Goal: Task Accomplishment & Management: Complete application form

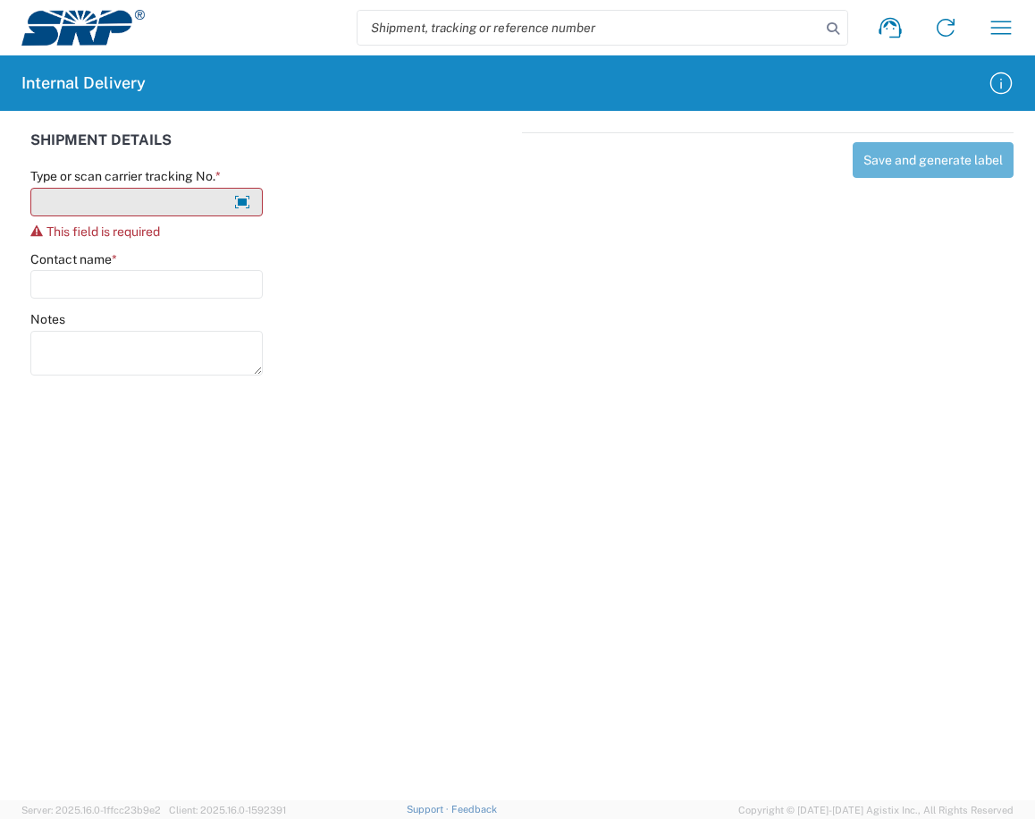
click at [182, 194] on input "Type or scan carrier tracking No. *" at bounding box center [146, 202] width 232 height 29
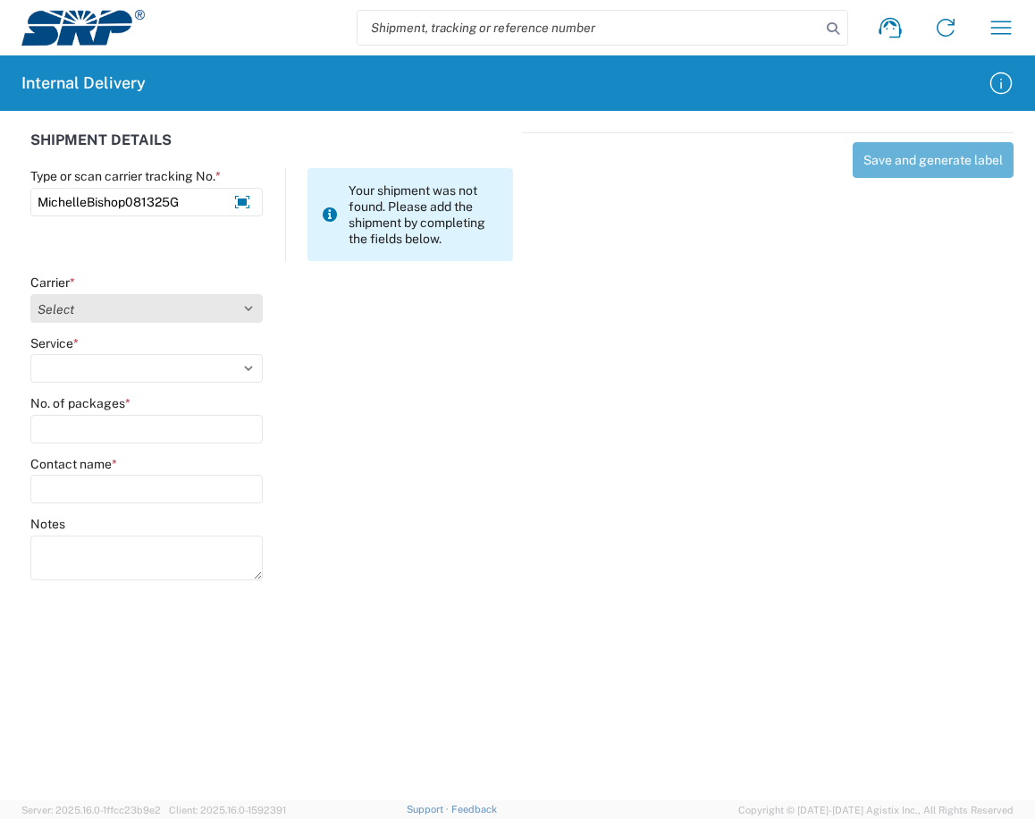
type input "MichelleBishop081325G"
click at [250, 311] on select "Select Amazon Logistics ATI Trucking BC Dimerco Logistics Empire Southwest FedE…" at bounding box center [146, 308] width 232 height 29
select select "18713"
click at [30, 294] on select "Select Amazon Logistics ATI Trucking BC Dimerco Logistics Empire Southwest FedE…" at bounding box center [146, 308] width 232 height 29
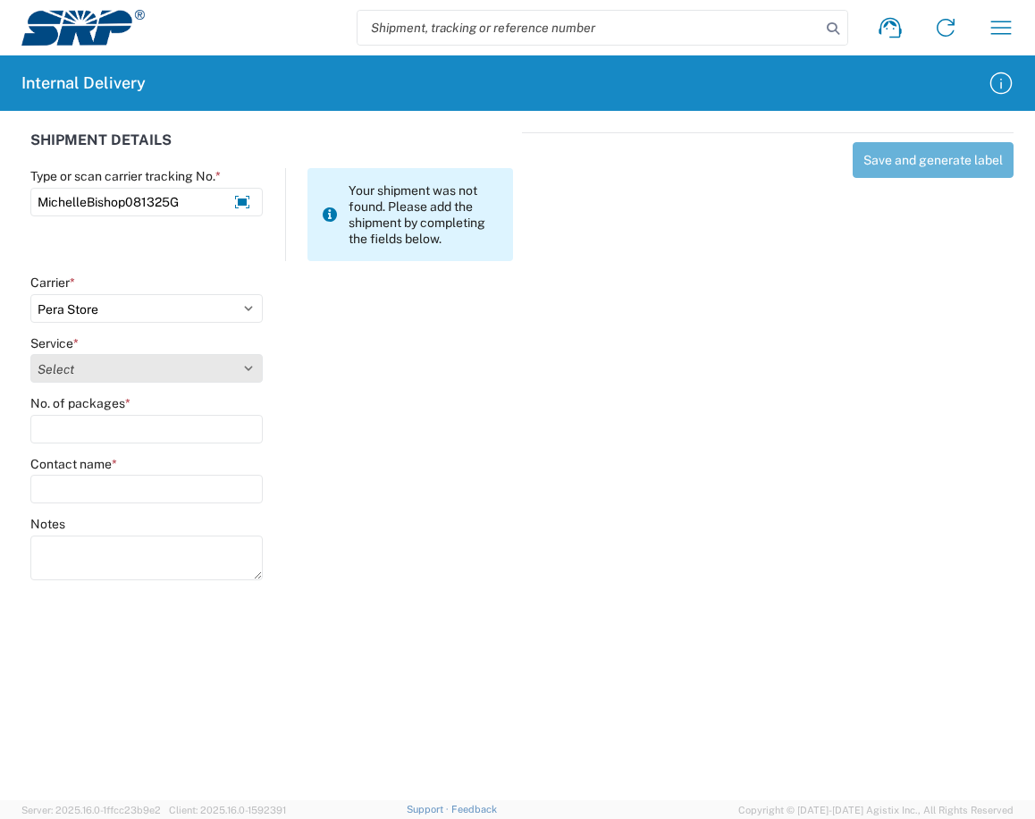
click at [250, 368] on select "Select Ground Inter-Office" at bounding box center [146, 368] width 232 height 29
select select "35763"
click at [30, 354] on select "Select Ground Inter-Office" at bounding box center [146, 368] width 232 height 29
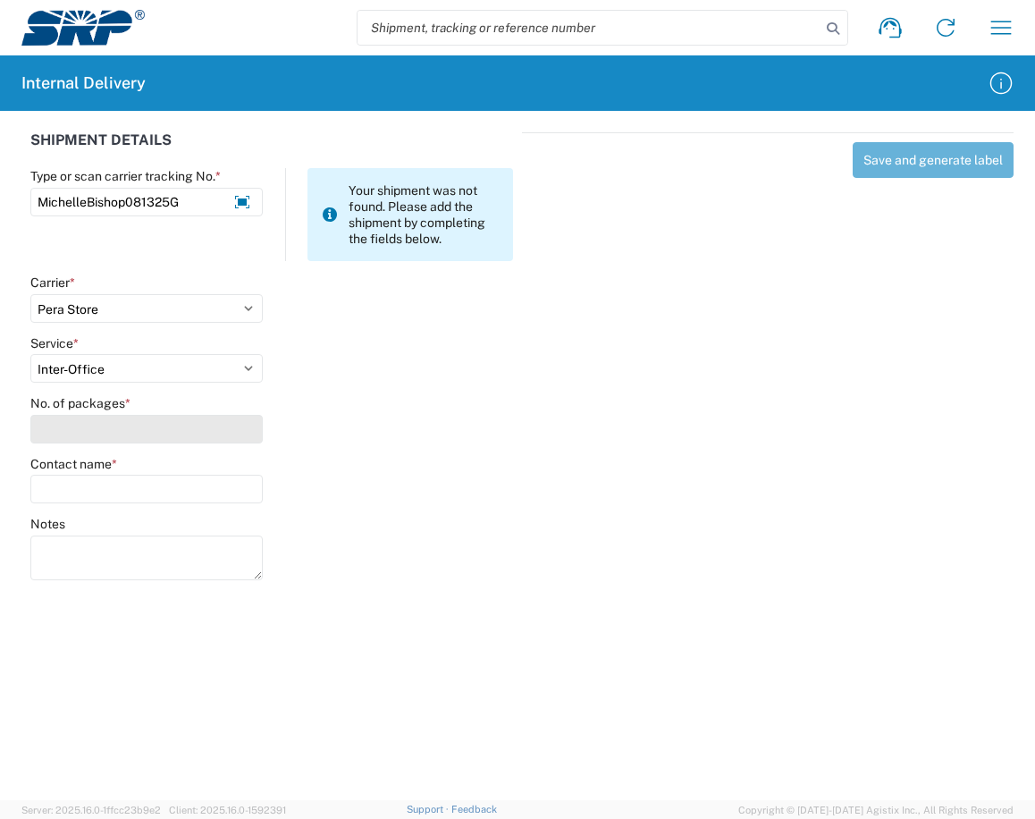
click at [185, 432] on input "No. of packages *" at bounding box center [146, 429] width 232 height 29
type input "1"
click at [191, 473] on div "Contact name *" at bounding box center [146, 480] width 232 height 48
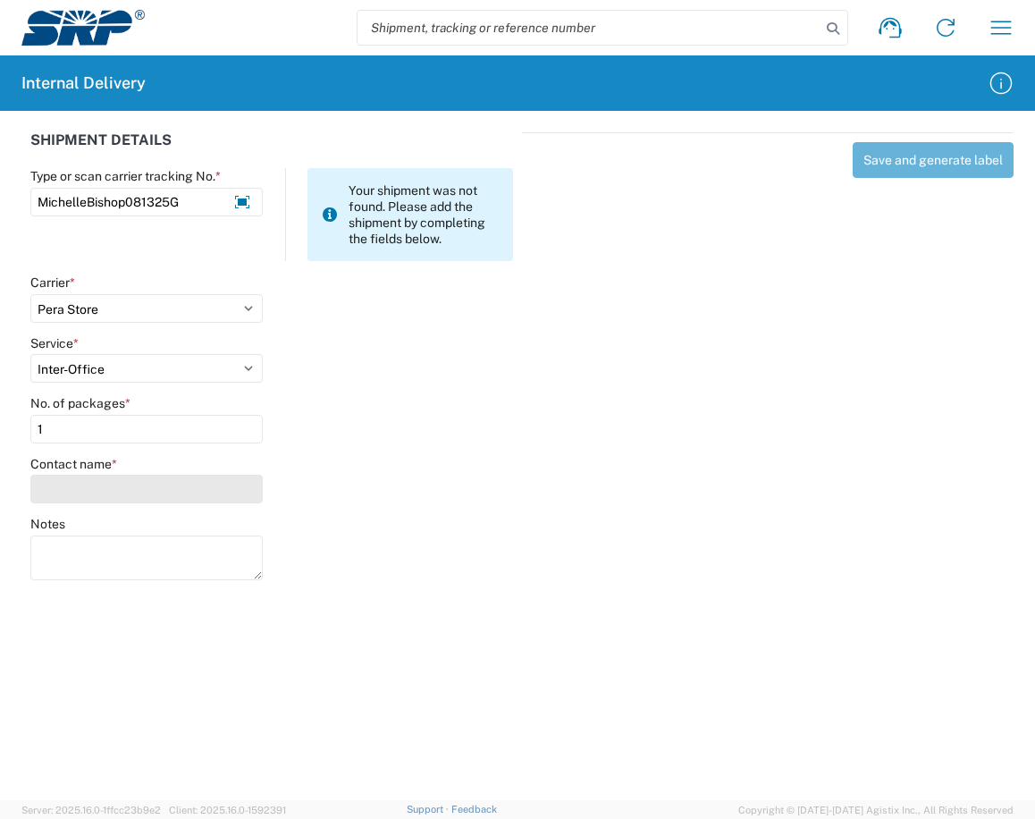
click at [188, 482] on input "Contact name *" at bounding box center [146, 489] width 232 height 29
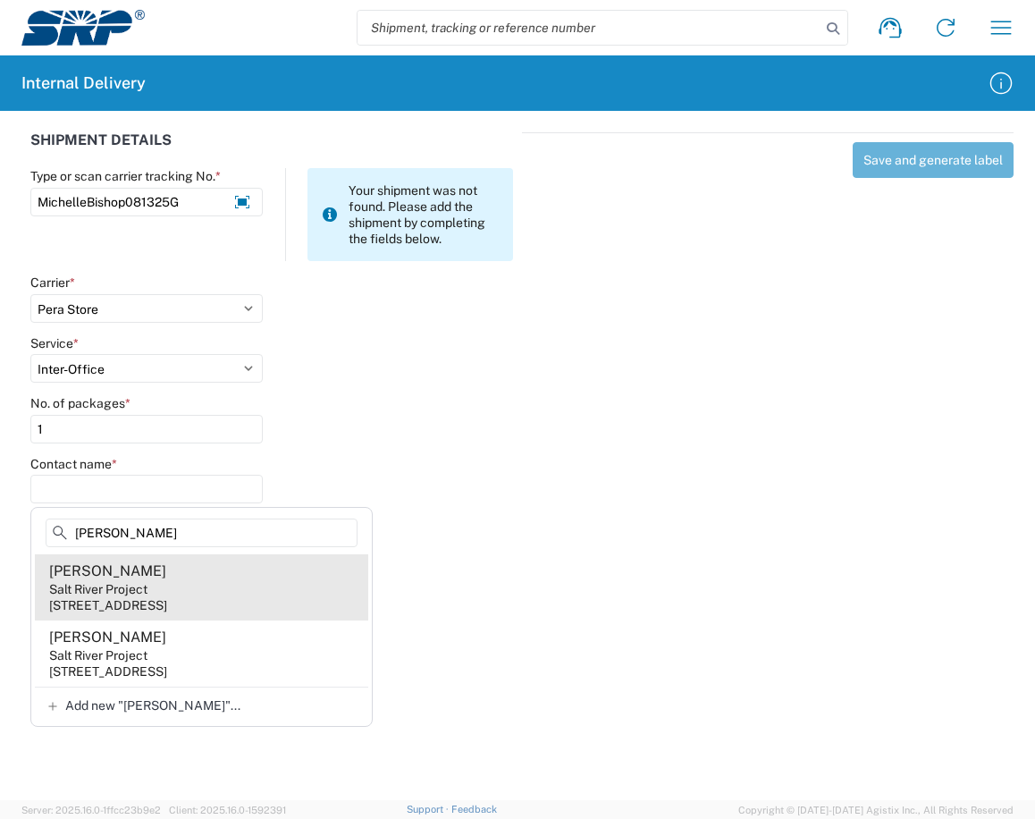
type input "[PERSON_NAME]"
click at [102, 593] on div "Salt River Project" at bounding box center [98, 589] width 98 height 16
type input "[PERSON_NAME]"
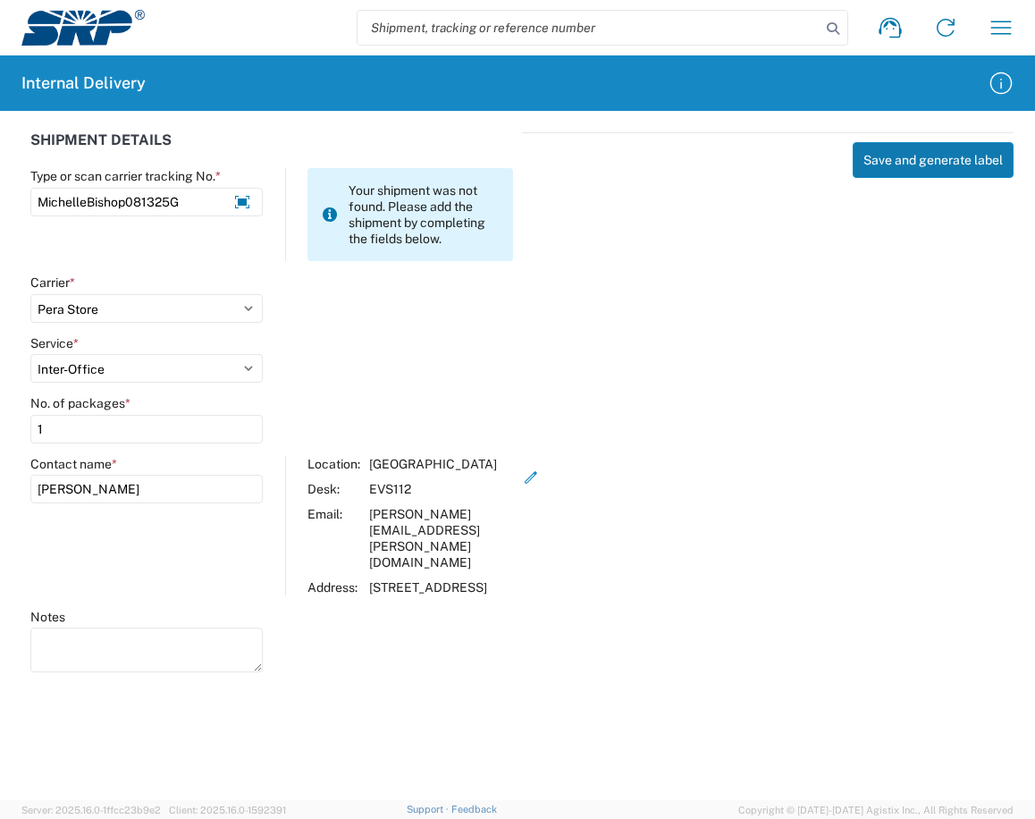
click at [937, 151] on button "Save and generate label" at bounding box center [933, 160] width 161 height 36
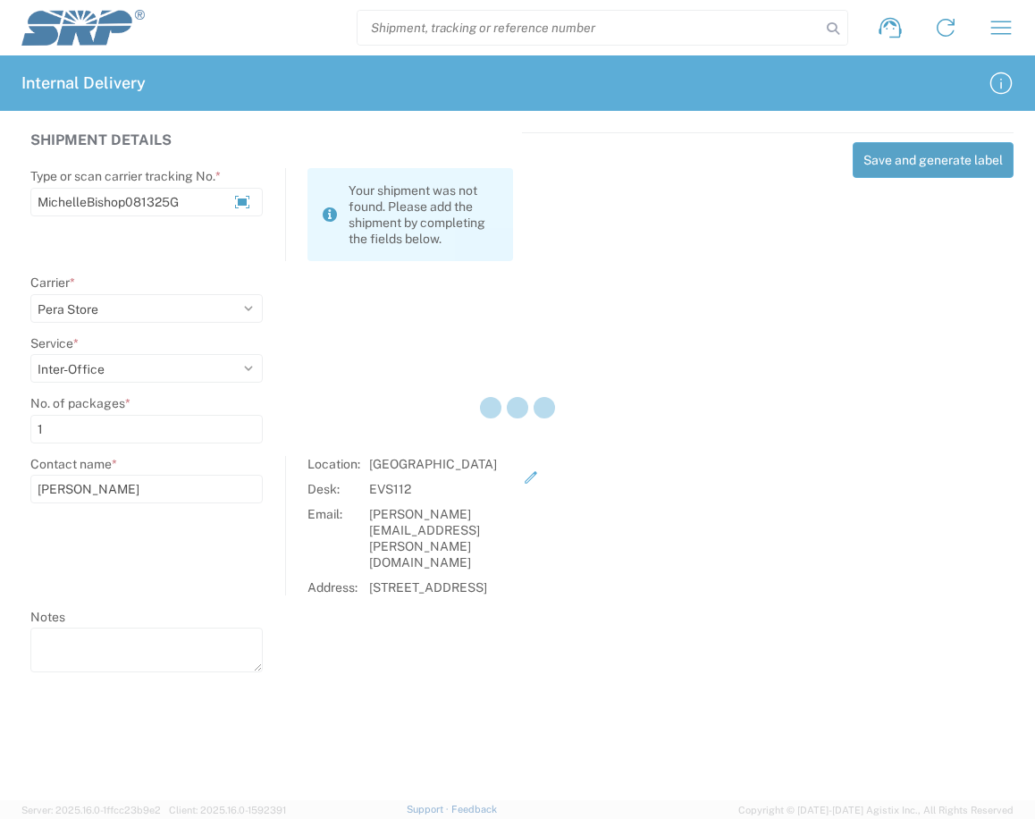
select select
